Goal: Register for event/course

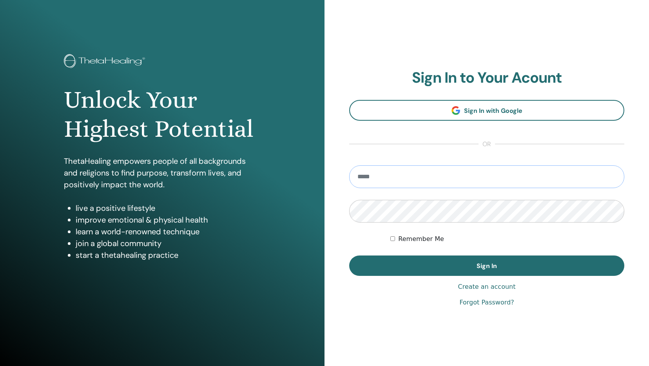
type input "**********"
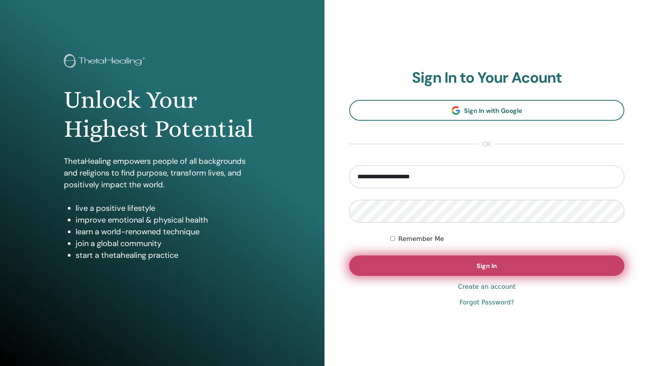
click at [467, 259] on button "Sign In" at bounding box center [486, 266] width 275 height 20
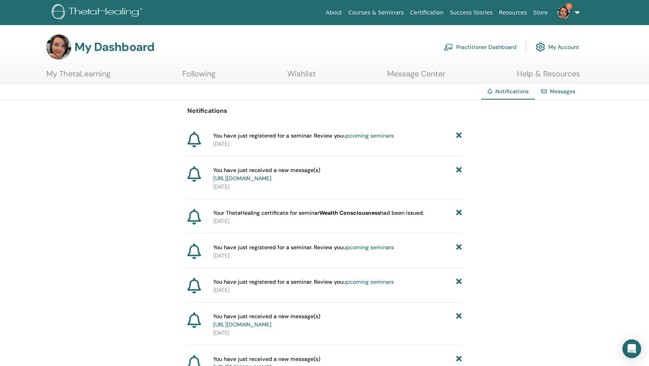
click at [380, 135] on link "upcoming seminars" at bounding box center [368, 135] width 51 height 7
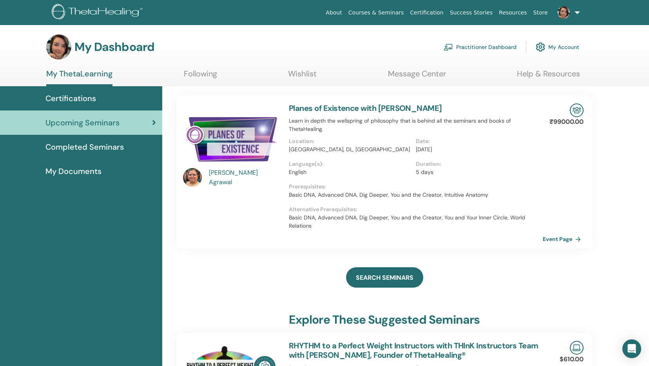
click at [355, 108] on link "Planes of Existence with [PERSON_NAME]" at bounding box center [365, 108] width 153 height 10
click at [229, 179] on div "[PERSON_NAME]" at bounding box center [245, 177] width 73 height 19
click at [237, 142] on img at bounding box center [231, 136] width 96 height 67
click at [366, 107] on link "Planes of Existence with [PERSON_NAME]" at bounding box center [365, 108] width 153 height 10
click at [365, 107] on link "Planes of Existence with [PERSON_NAME]" at bounding box center [365, 108] width 153 height 10
